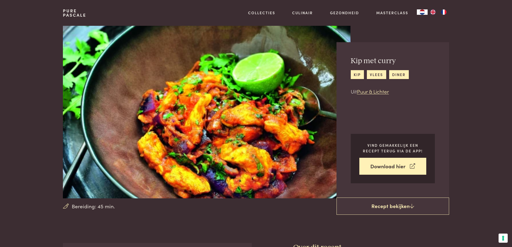
click at [108, 131] on img at bounding box center [206, 112] width 287 height 173
click at [353, 74] on link "kip" at bounding box center [357, 74] width 13 height 9
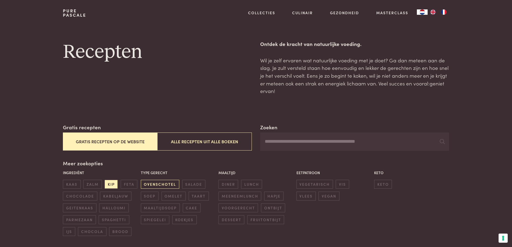
click at [170, 183] on span "ovenschotel" at bounding box center [160, 184] width 38 height 9
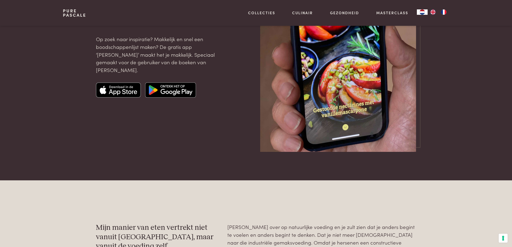
scroll to position [751, 0]
